Goal: Task Accomplishment & Management: Complete application form

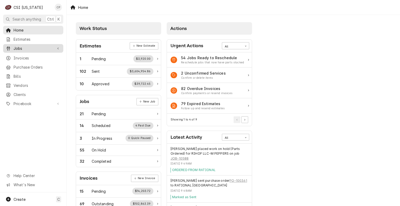
drag, startPoint x: 23, startPoint y: 43, endPoint x: 24, endPoint y: 47, distance: 4.5
click at [23, 44] on link "Jobs" at bounding box center [33, 48] width 60 height 9
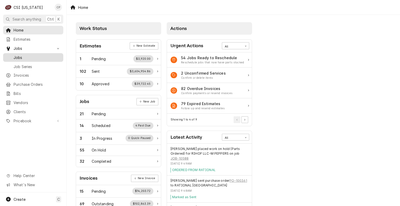
click at [26, 57] on span "Jobs" at bounding box center [37, 57] width 47 height 5
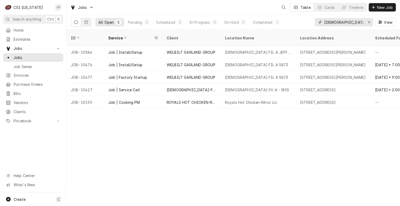
drag, startPoint x: 341, startPoint y: 22, endPoint x: 313, endPoint y: 24, distance: 28.5
click at [313, 24] on div "All Open 5 Pending 2 Scheduled 2 In Progress 0 On Hold 0 Completed 1 chick View" at bounding box center [233, 22] width 325 height 15
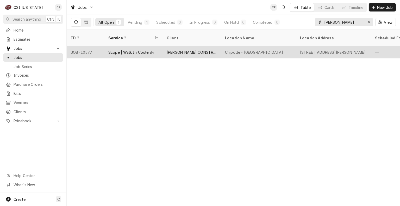
type input "[PERSON_NAME]"
click at [190, 50] on div "[PERSON_NAME] CONSTRUCTION COMPANY" at bounding box center [192, 52] width 58 height 13
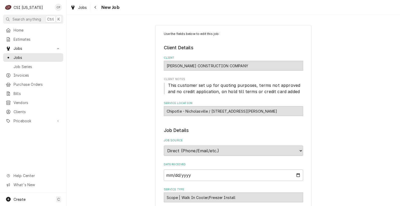
type textarea "x"
click at [26, 109] on span "Clients" at bounding box center [37, 111] width 47 height 5
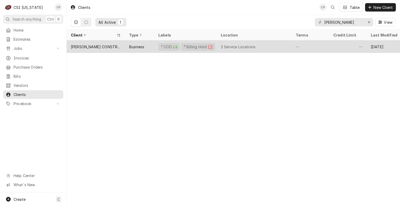
click at [102, 46] on div "[PERSON_NAME] CONSTRUCTION COMPANY" at bounding box center [96, 46] width 50 height 5
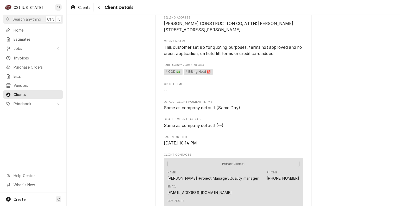
scroll to position [130, 0]
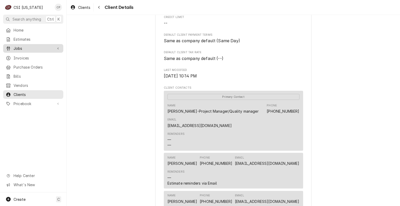
click at [26, 47] on span "Jobs" at bounding box center [33, 48] width 39 height 5
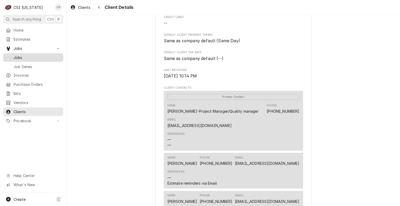
click at [26, 56] on span "Jobs" at bounding box center [37, 57] width 47 height 5
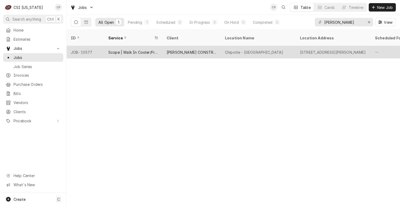
click at [138, 49] on div "Scope | Walk In Cooler/Freezer Install" at bounding box center [133, 52] width 58 height 13
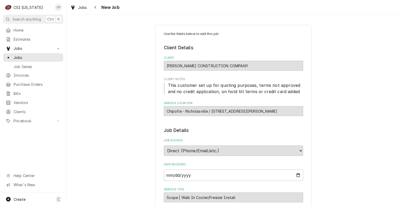
type textarea "x"
click at [170, 111] on div "Chipotle - Nicholasville / [STREET_ADDRESS][PERSON_NAME]" at bounding box center [233, 111] width 139 height 10
drag, startPoint x: 205, startPoint y: 111, endPoint x: 165, endPoint y: 110, distance: 40.6
click at [165, 110] on div "Chipotle - Nicholasville / [STREET_ADDRESS][PERSON_NAME]" at bounding box center [233, 111] width 139 height 10
copy div "Chipotle - [GEOGRAPHIC_DATA]"
